Goal: Transaction & Acquisition: Purchase product/service

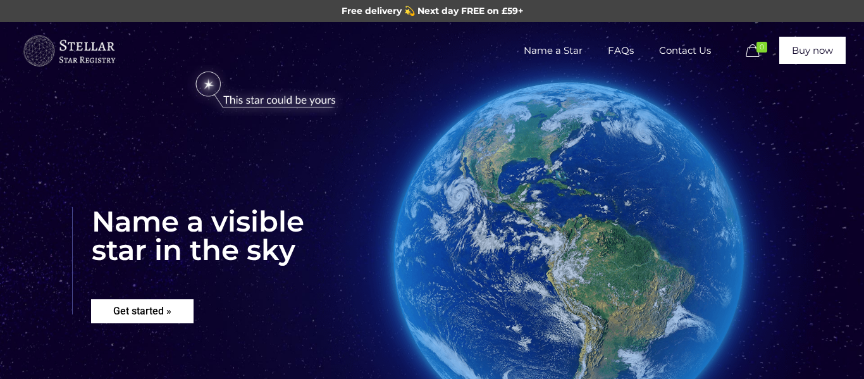
click at [157, 315] on rs-layer "Get started »" at bounding box center [142, 311] width 102 height 24
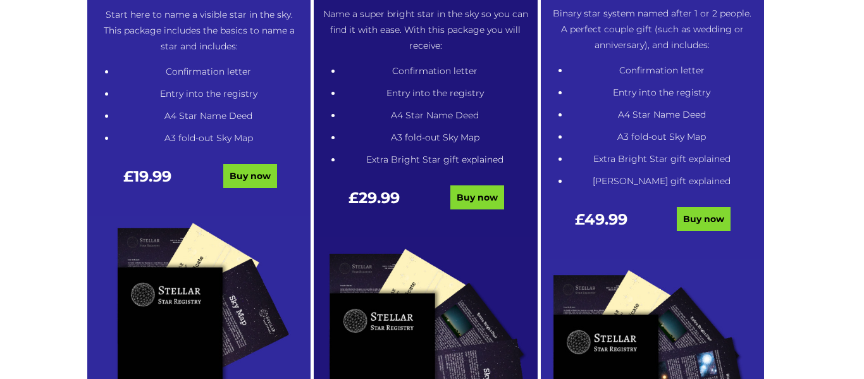
scroll to position [797, 0]
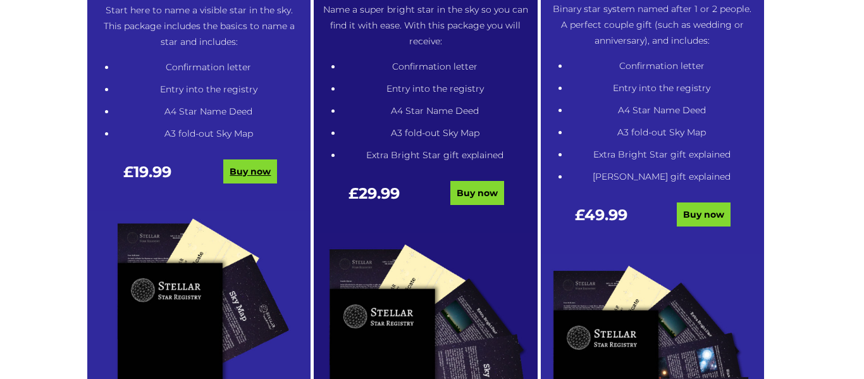
click at [264, 170] on link "Buy now" at bounding box center [250, 171] width 54 height 24
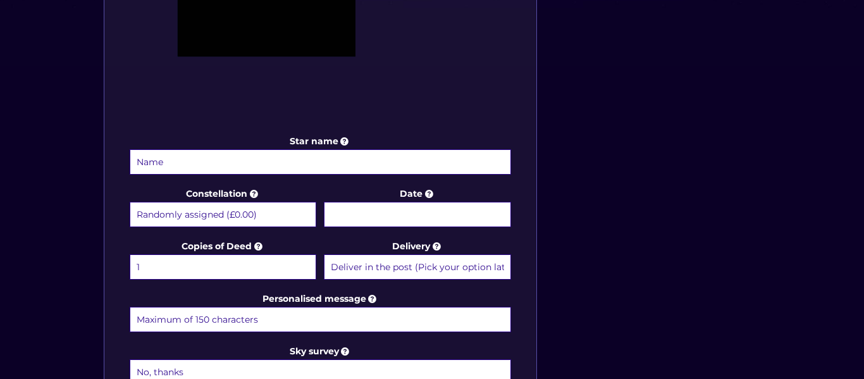
scroll to position [577, 0]
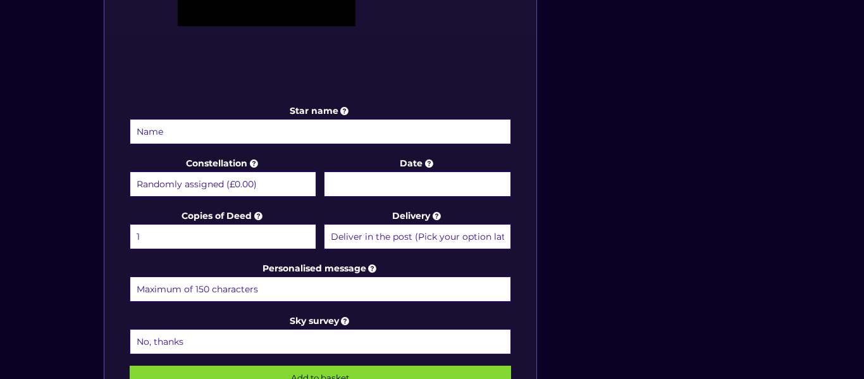
click at [216, 135] on input "Star name" at bounding box center [320, 131] width 381 height 25
type input "Thomas Charles Henry Stocker"
click at [428, 185] on input "Date" at bounding box center [417, 183] width 186 height 25
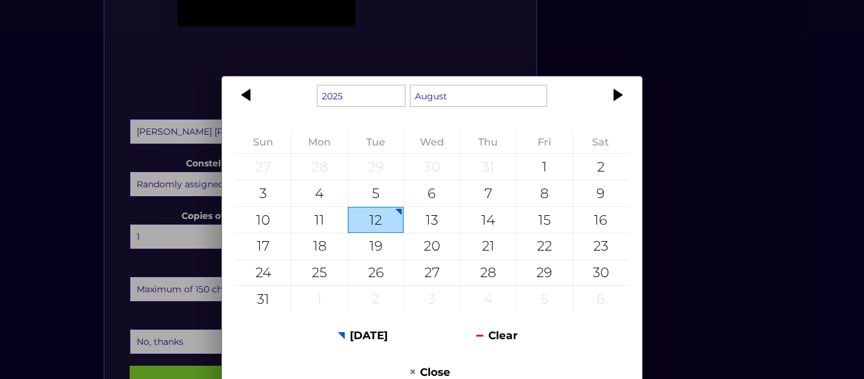
click at [479, 61] on div "1925 1926 1927 1928 1929 1930 1931 1932 1933 1934 1935 1936 1937 1938 1939 1940…" at bounding box center [432, 189] width 864 height 379
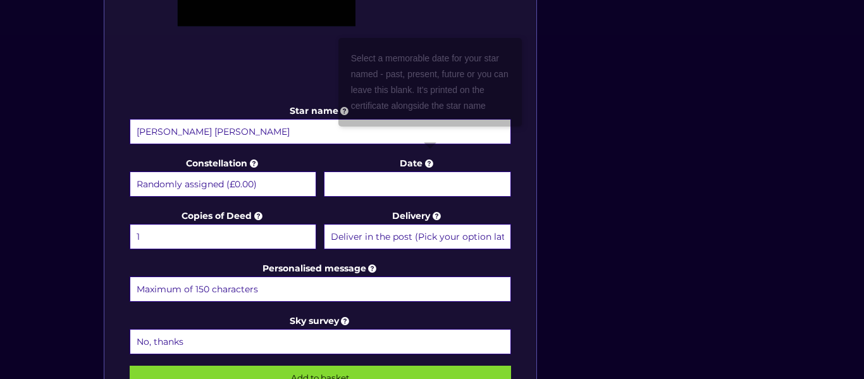
click at [429, 162] on icon at bounding box center [428, 162] width 13 height 11
click at [429, 171] on input "Date" at bounding box center [417, 183] width 186 height 25
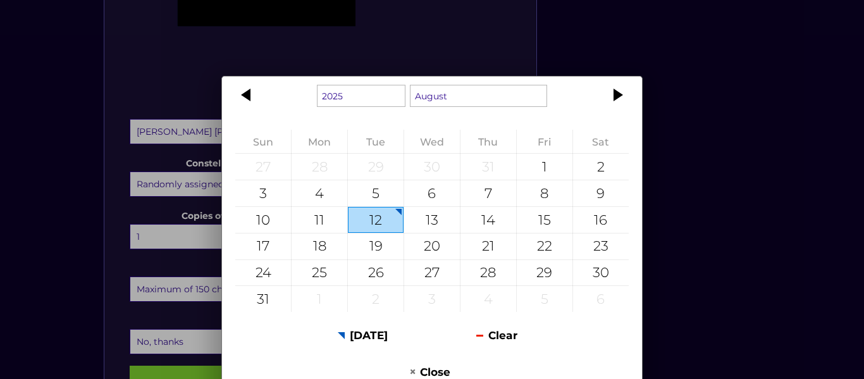
click at [473, 49] on div "1925 1926 1927 1928 1929 1930 1931 1932 1933 1934 1935 1936 1937 1938 1939 1940…" at bounding box center [432, 189] width 864 height 379
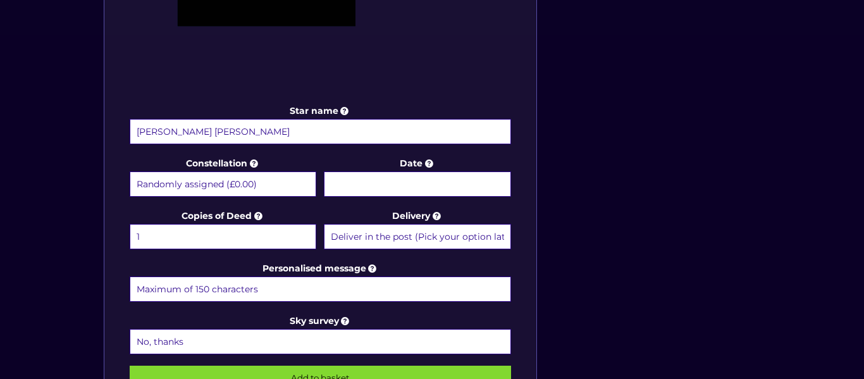
click at [424, 185] on input "Date" at bounding box center [417, 183] width 186 height 25
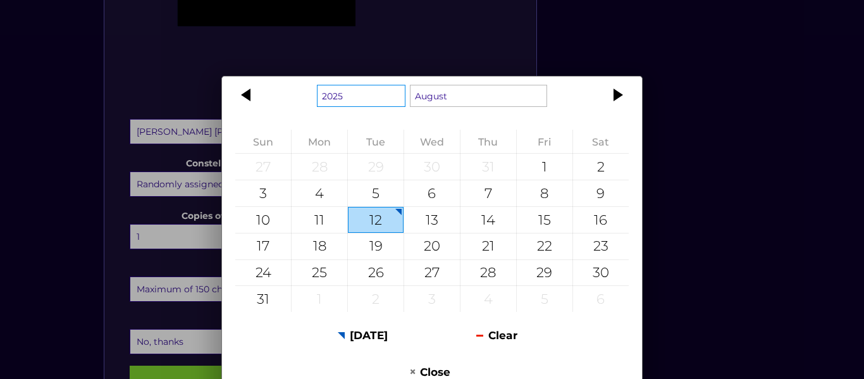
click at [386, 97] on select "1925 1926 1927 1928 1929 1930 1931 1932 1933 1934 1935 1936 1937 1938 1939 1940…" at bounding box center [361, 96] width 88 height 22
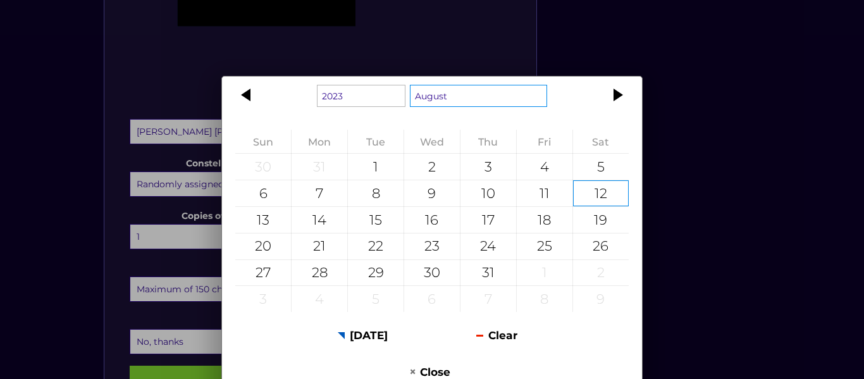
click at [506, 90] on select "January February March April May June July August September October November De…" at bounding box center [479, 96] width 138 height 22
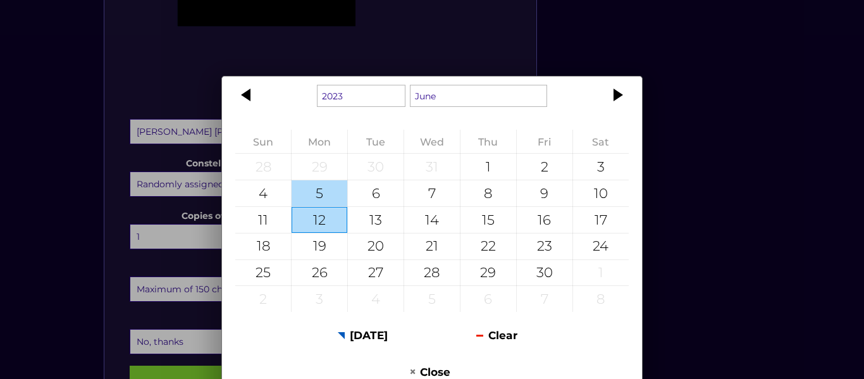
click at [333, 200] on div "5" at bounding box center [319, 193] width 56 height 26
type input "5 June 2023"
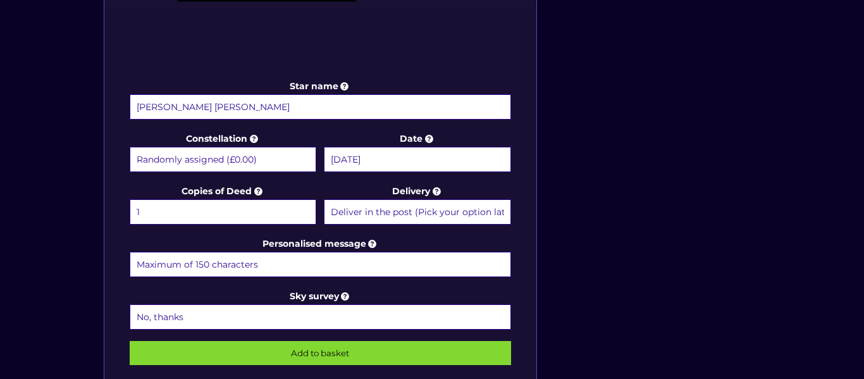
scroll to position [605, 0]
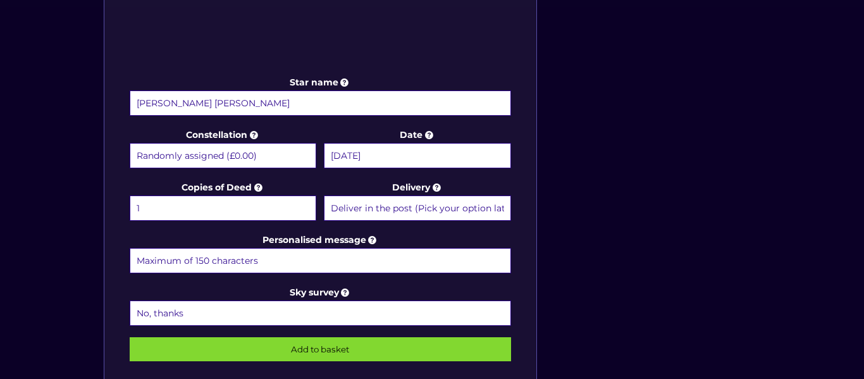
click at [250, 209] on select "1 2 (+£4.99) 3 (+£9.49) 4 (+£13.99) 5 (+£18.49) 6 (+£22.99) 7 (+£27.49) 8 (+£31…" at bounding box center [223, 207] width 186 height 25
click at [426, 241] on label "Personalised message" at bounding box center [320, 253] width 381 height 43
click at [426, 248] on input "Personalised message" at bounding box center [320, 260] width 381 height 25
click at [465, 212] on select "Deliver in the post (Pick your option later) Deliver in the post and by Email (…" at bounding box center [417, 207] width 186 height 25
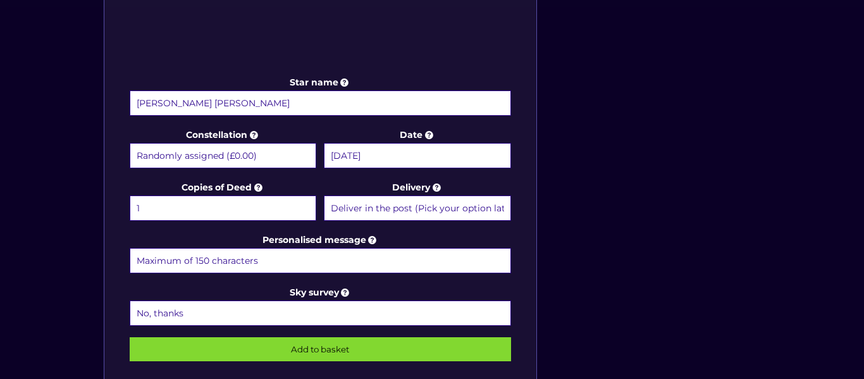
click at [290, 260] on input "Personalised message" at bounding box center [320, 260] width 381 height 25
click at [164, 262] on input "To my hero in the sky, taken before we were ready" at bounding box center [320, 260] width 381 height 25
click at [422, 261] on input "To our hero in the sky, taken before we were ready" at bounding box center [320, 260] width 381 height 25
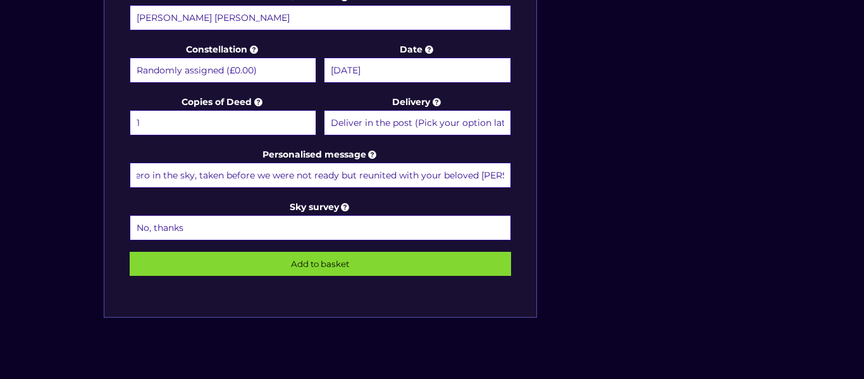
scroll to position [697, 0]
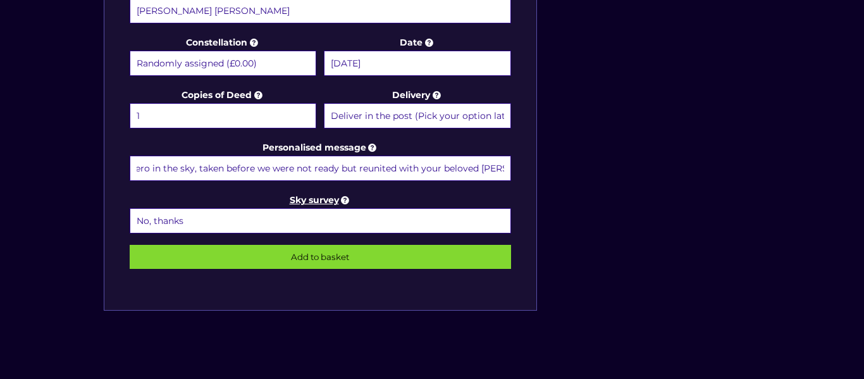
type input "To our hero in the sky, taken before we were not ready but reunited with your b…"
click at [346, 200] on icon at bounding box center [345, 199] width 13 height 11
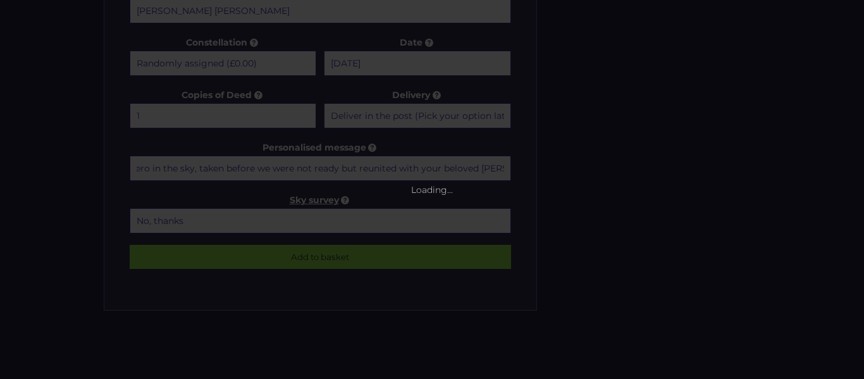
scroll to position [0, 0]
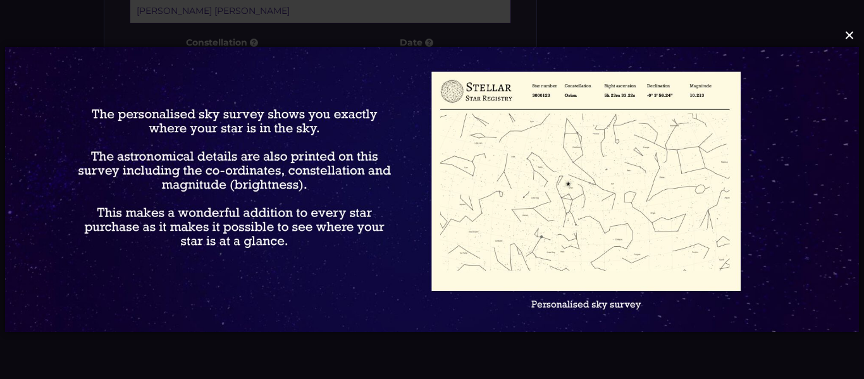
click at [850, 39] on button "×" at bounding box center [430, 35] width 853 height 28
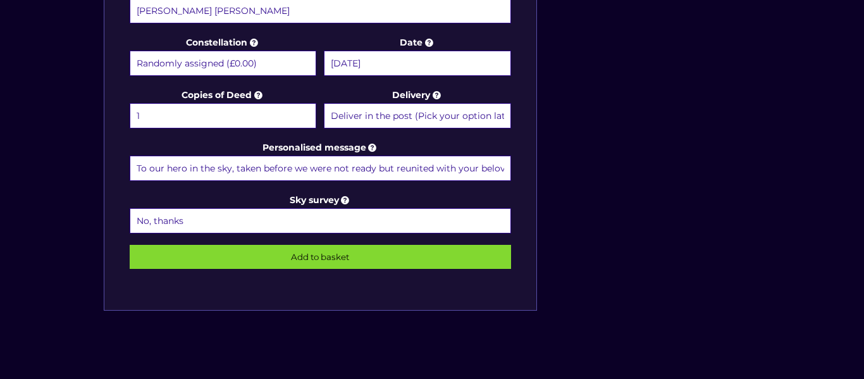
click at [285, 228] on select "No, thanks 1 (+£6.99) 2 (+£11.99) 3 (+£16.99) 4 (+£21.99) 5 (+£26.99) 6 (+£31.9…" at bounding box center [320, 220] width 381 height 25
click at [331, 259] on input "Add to basket" at bounding box center [320, 257] width 381 height 24
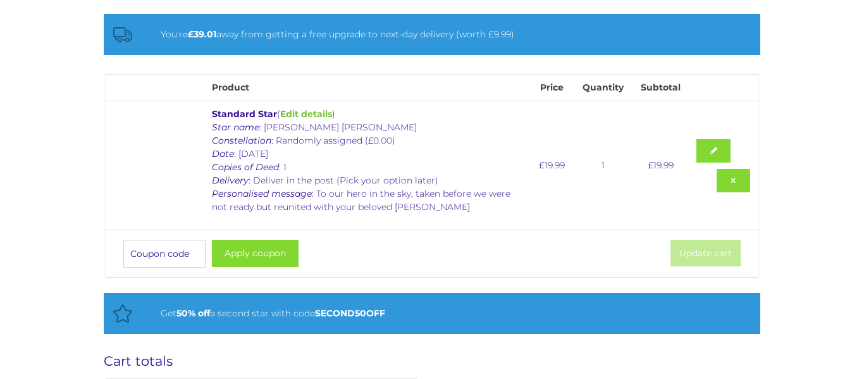
scroll to position [260, 0]
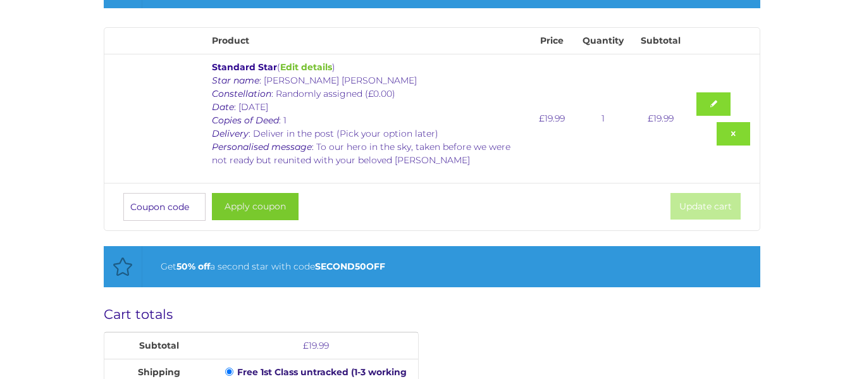
click at [261, 211] on button "Apply coupon" at bounding box center [255, 206] width 87 height 27
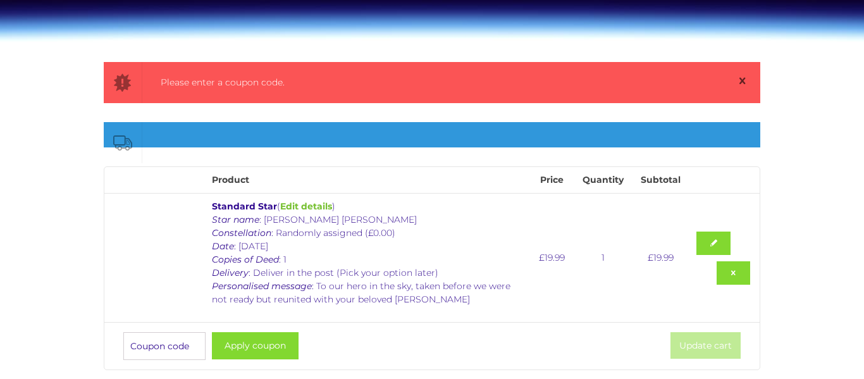
scroll to position [164, 0]
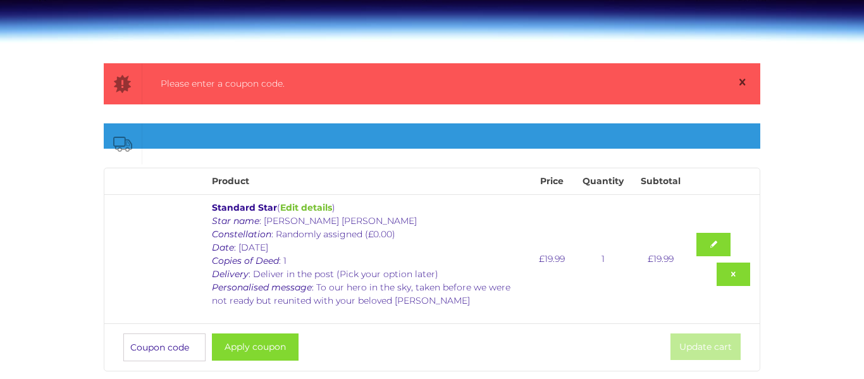
click at [173, 346] on input "Coupon:" at bounding box center [164, 347] width 82 height 28
type input "STAR25"
click at [258, 350] on button "Apply coupon" at bounding box center [255, 346] width 87 height 27
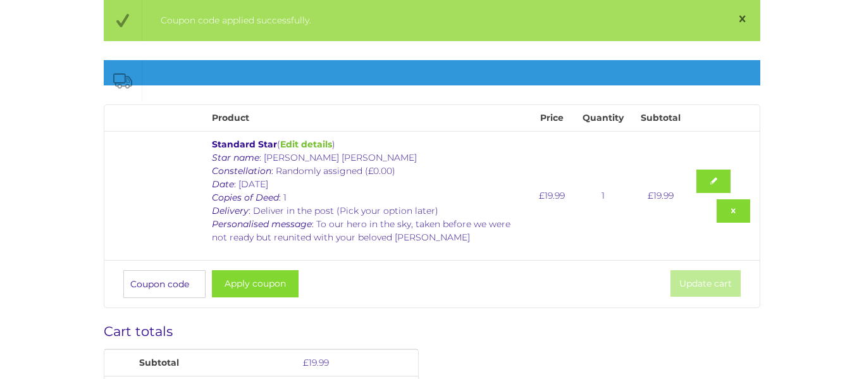
scroll to position [228, 0]
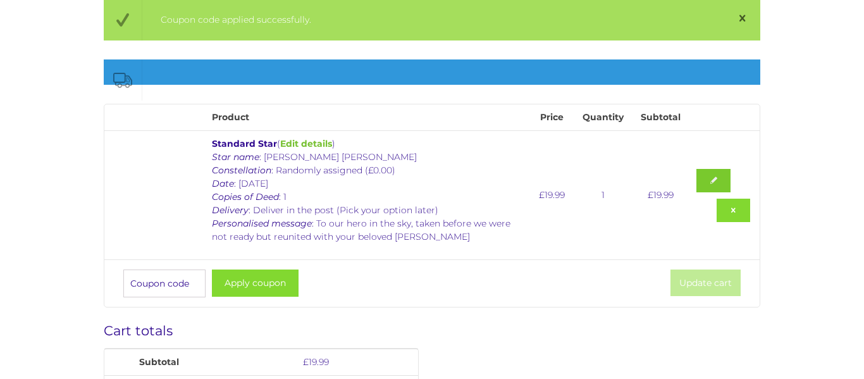
click at [710, 181] on link at bounding box center [713, 180] width 34 height 23
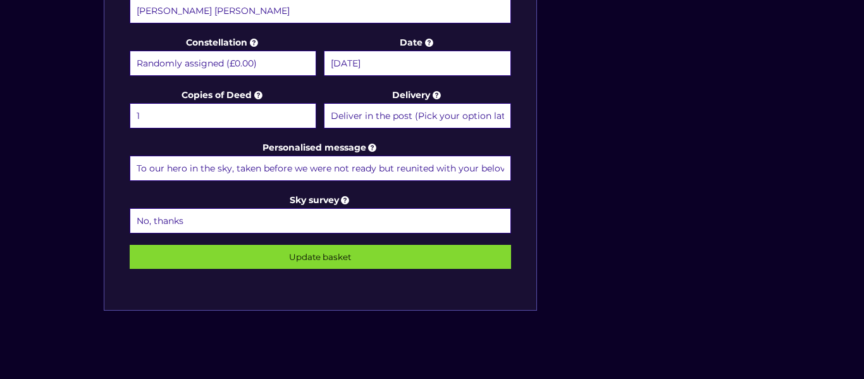
scroll to position [697, 0]
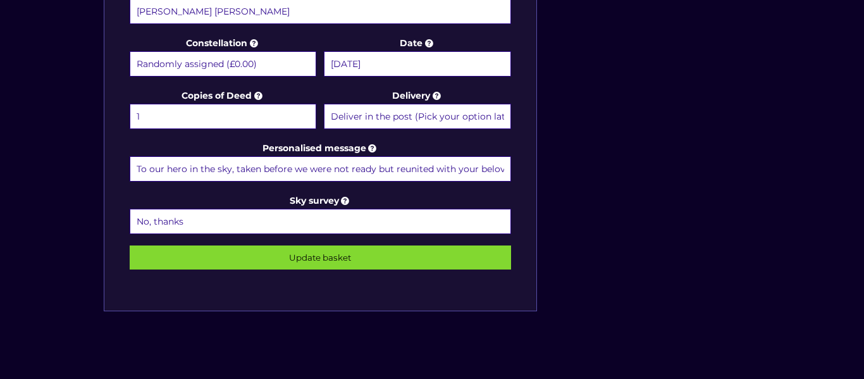
click at [350, 169] on input "To our hero in the sky, taken before we were not ready but reunited with your b…" at bounding box center [320, 168] width 381 height 25
type input "To our hero in the sky, taken before we were ready but reunited with your belov…"
click at [405, 251] on input "Update basket" at bounding box center [320, 257] width 381 height 24
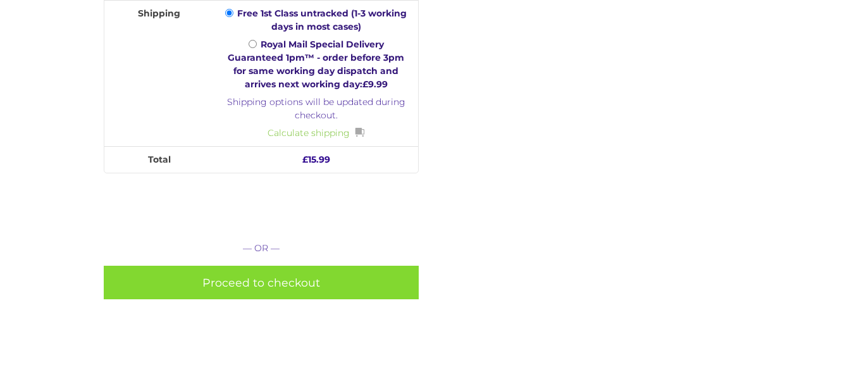
scroll to position [587, 0]
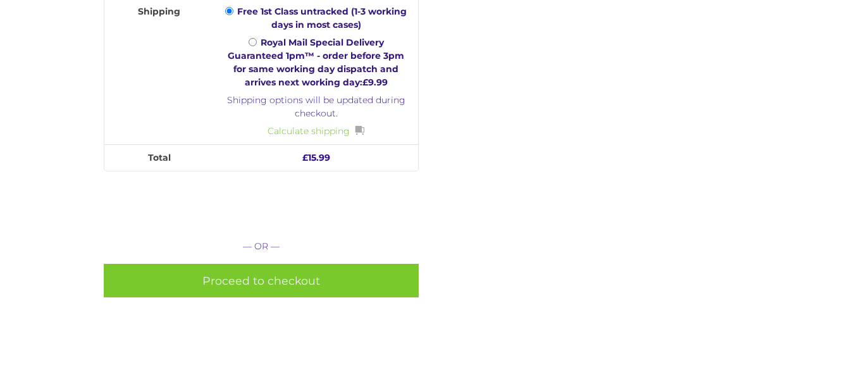
click at [351, 278] on link "Proceed to checkout" at bounding box center [261, 281] width 315 height 34
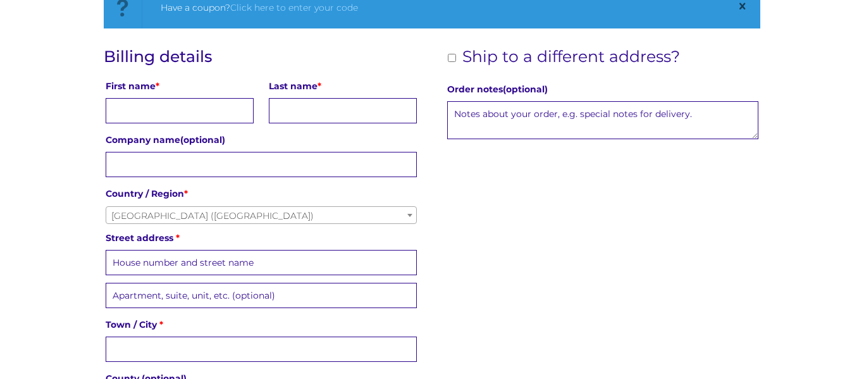
scroll to position [240, 0]
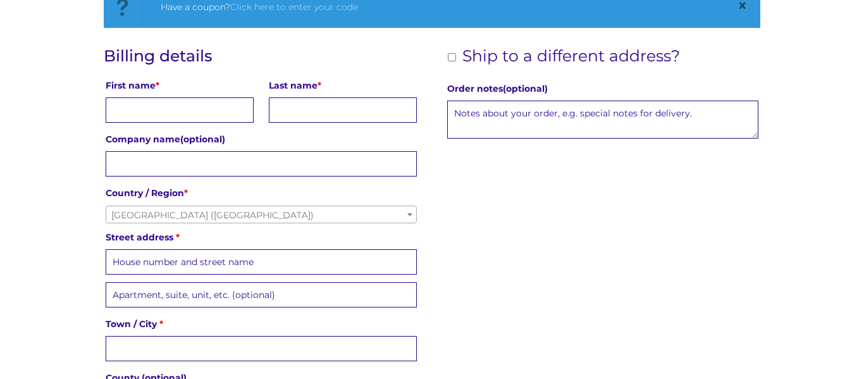
click at [203, 114] on input "First name *" at bounding box center [180, 109] width 148 height 25
type input "Chloe"
type input "Snow"
click at [221, 234] on label "Street address *" at bounding box center [262, 237] width 312 height 18
click at [221, 249] on input "Street address *" at bounding box center [262, 261] width 312 height 25
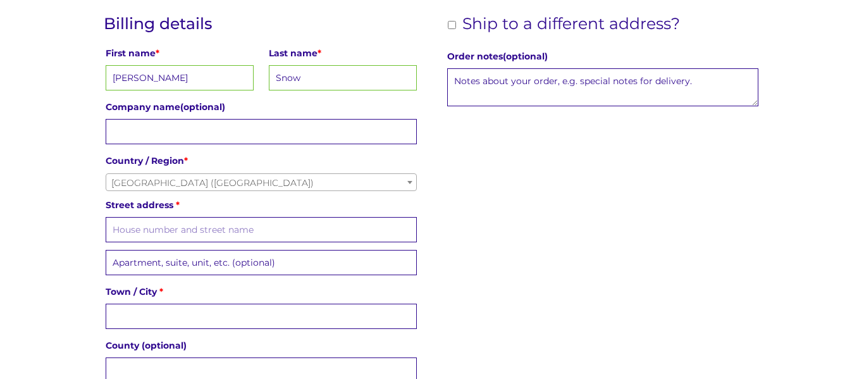
scroll to position [274, 0]
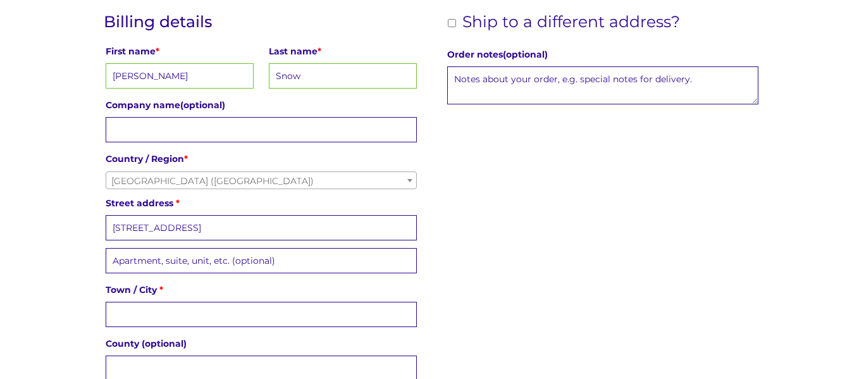
type input "33 cedar avenue"
click at [240, 315] on input "Town / City *" at bounding box center [262, 314] width 312 height 25
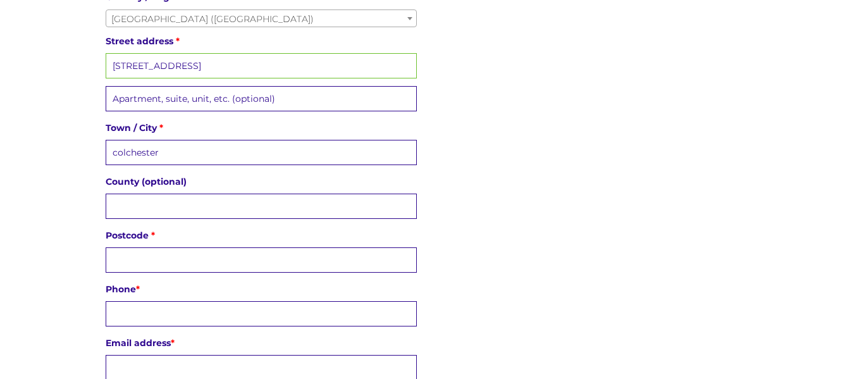
scroll to position [462, 0]
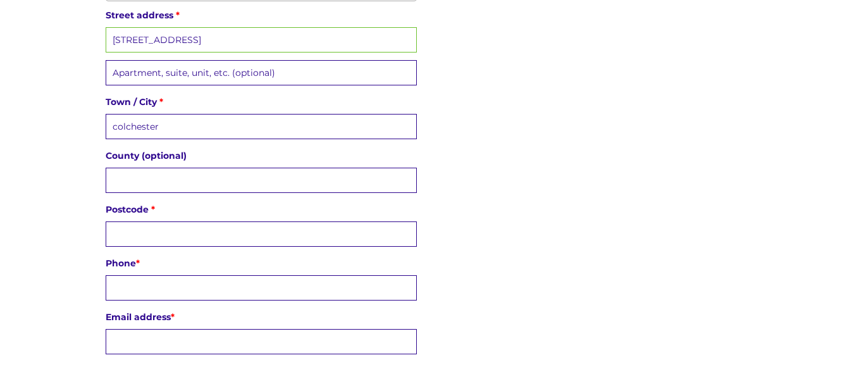
type input "colchester"
click at [193, 236] on input "Postcode *" at bounding box center [262, 233] width 312 height 25
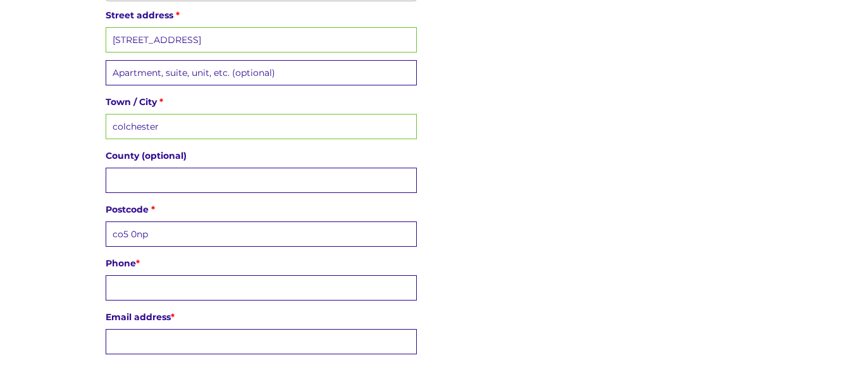
type input "co5 0np"
click at [200, 282] on input "Phone *" at bounding box center [262, 287] width 312 height 25
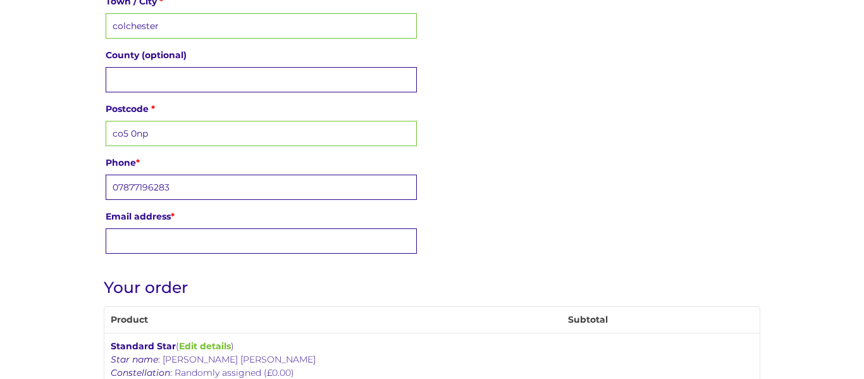
scroll to position [566, 0]
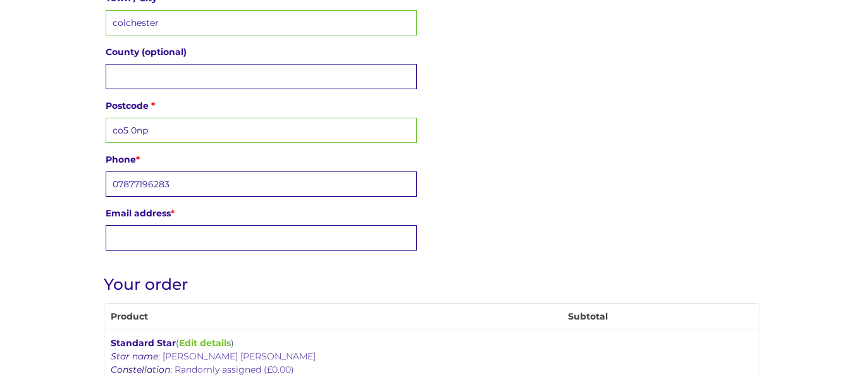
type input "07877196283"
click at [243, 238] on input "Email address *" at bounding box center [262, 237] width 312 height 25
type input "cjs992011@hotmail.co.uk"
click at [85, 228] on div "Have a coupon? Click here to enter your code If you have a coupon code, please …" at bounding box center [432, 322] width 864 height 1323
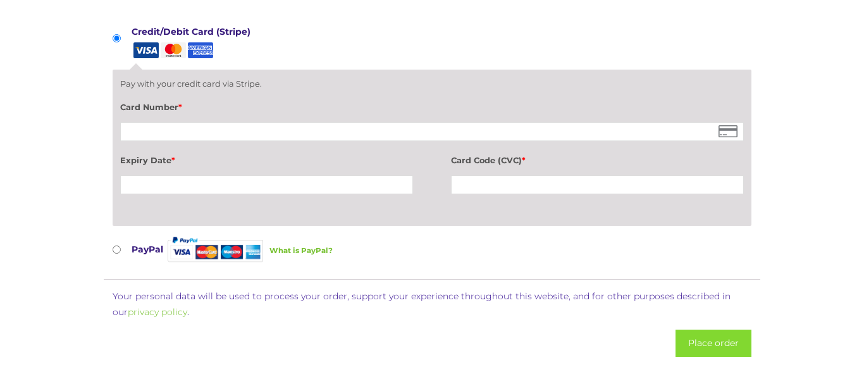
scroll to position [1177, 0]
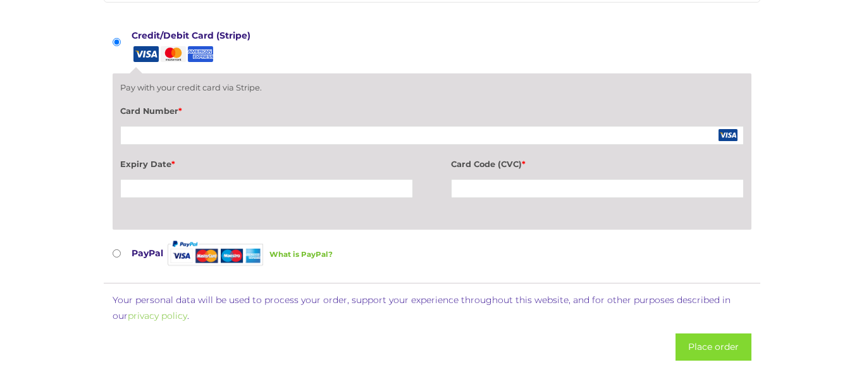
click at [330, 94] on div "Pay with your credit card via Stripe. Card Number * Expiry Date * Card Code (CV…" at bounding box center [431, 152] width 623 height 140
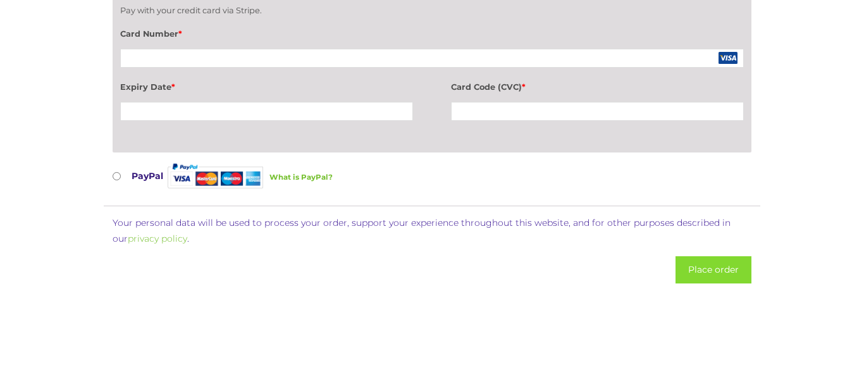
scroll to position [1255, 0]
click at [479, 146] on div "Pay with your credit card via Stripe. Card Number * Expiry Date * Card Code (CV…" at bounding box center [432, 73] width 639 height 156
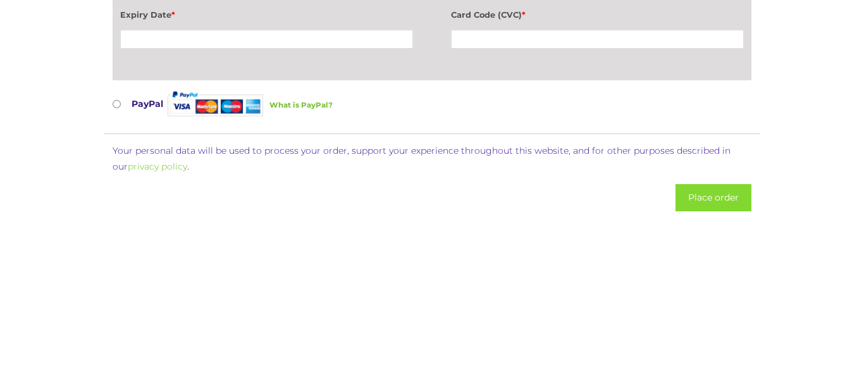
scroll to position [1328, 0]
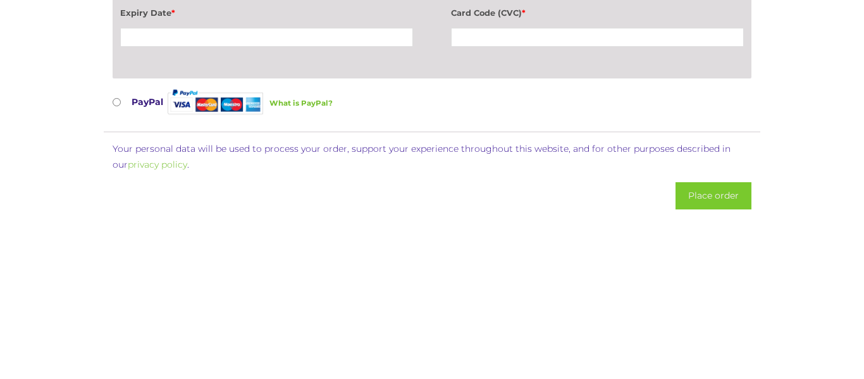
click at [720, 189] on button "Place order" at bounding box center [713, 195] width 76 height 27
